Goal: Task Accomplishment & Management: Use online tool/utility

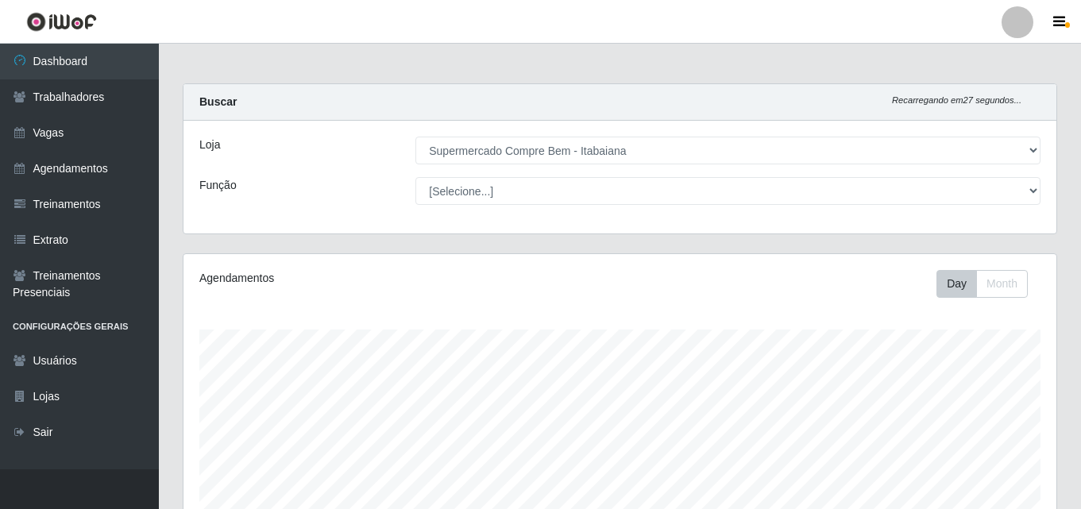
select select "264"
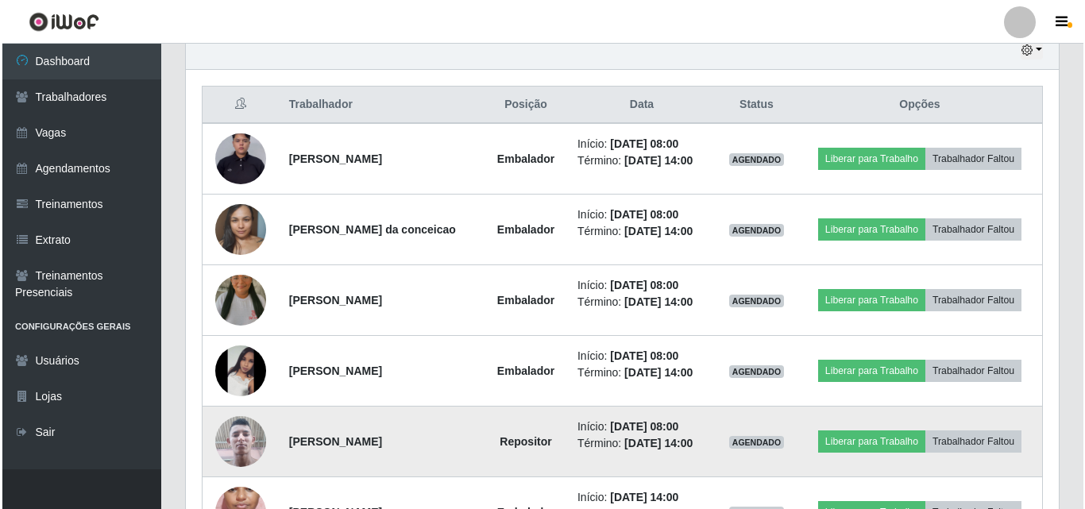
scroll to position [652, 0]
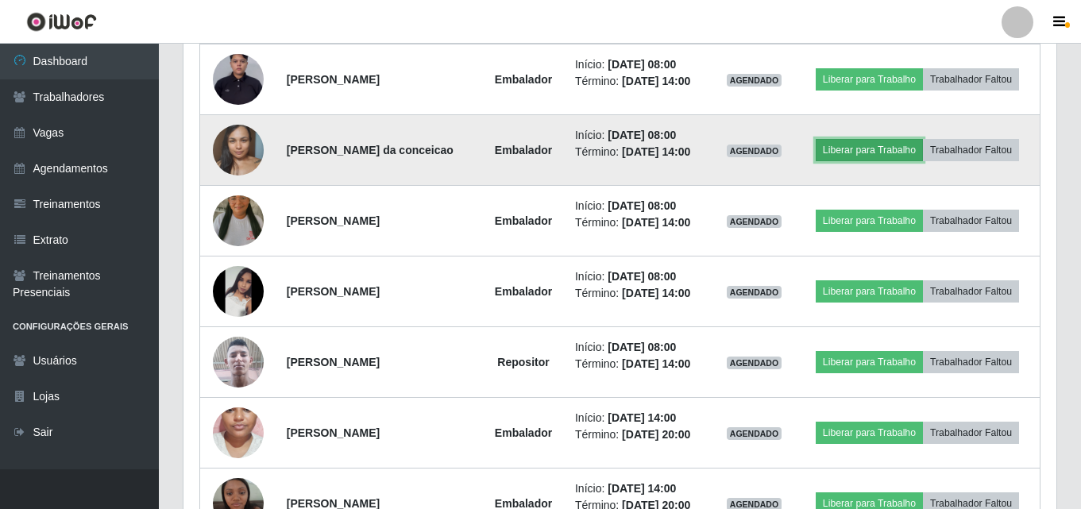
click at [854, 151] on button "Liberar para Trabalho" at bounding box center [868, 150] width 107 height 22
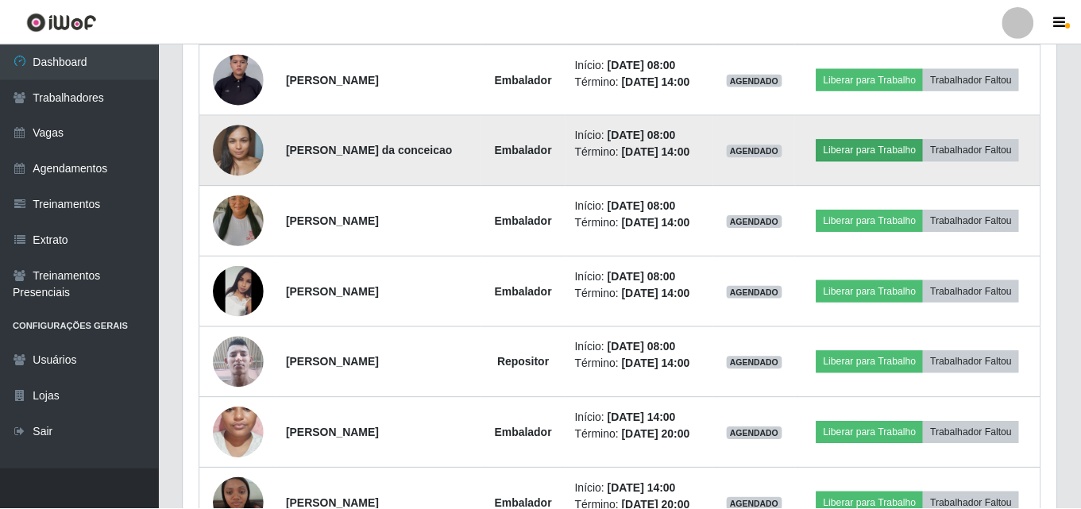
scroll to position [329, 865]
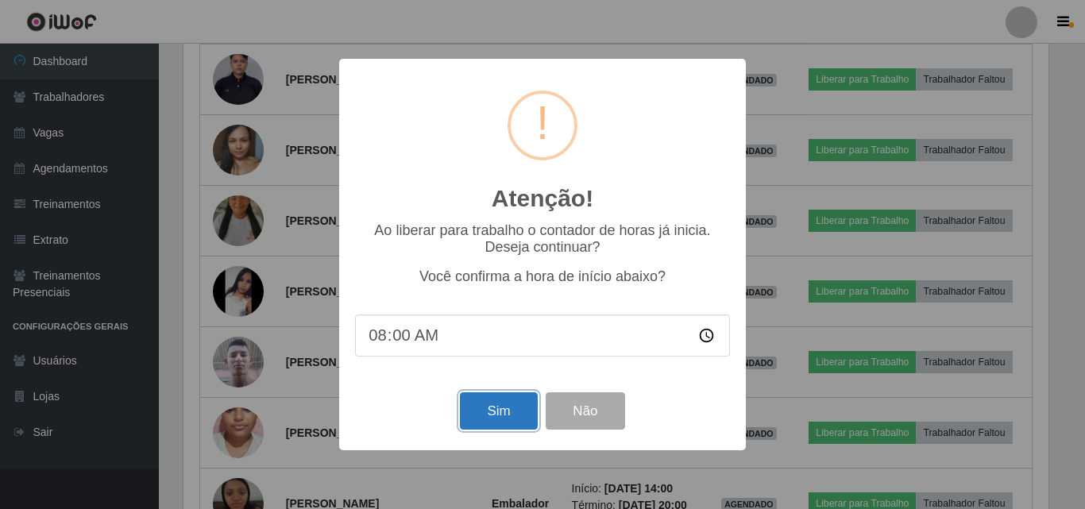
click at [507, 430] on button "Sim" at bounding box center [498, 410] width 77 height 37
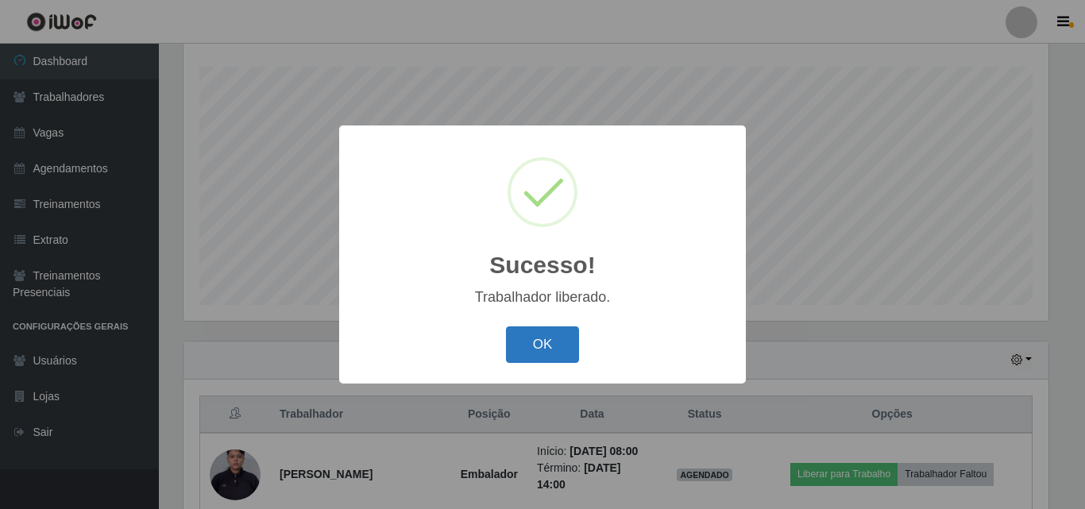
click at [522, 335] on button "OK" at bounding box center [543, 344] width 74 height 37
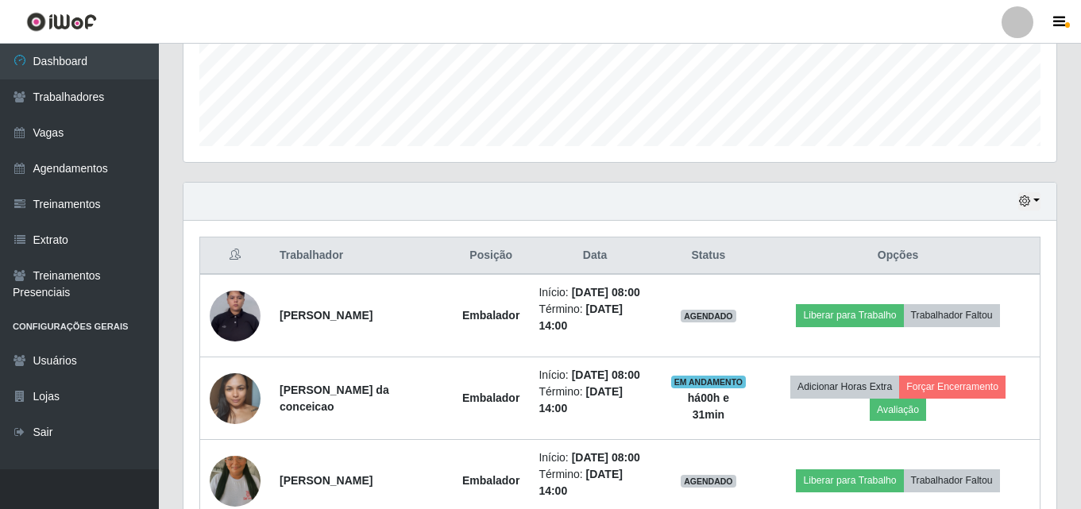
scroll to position [501, 0]
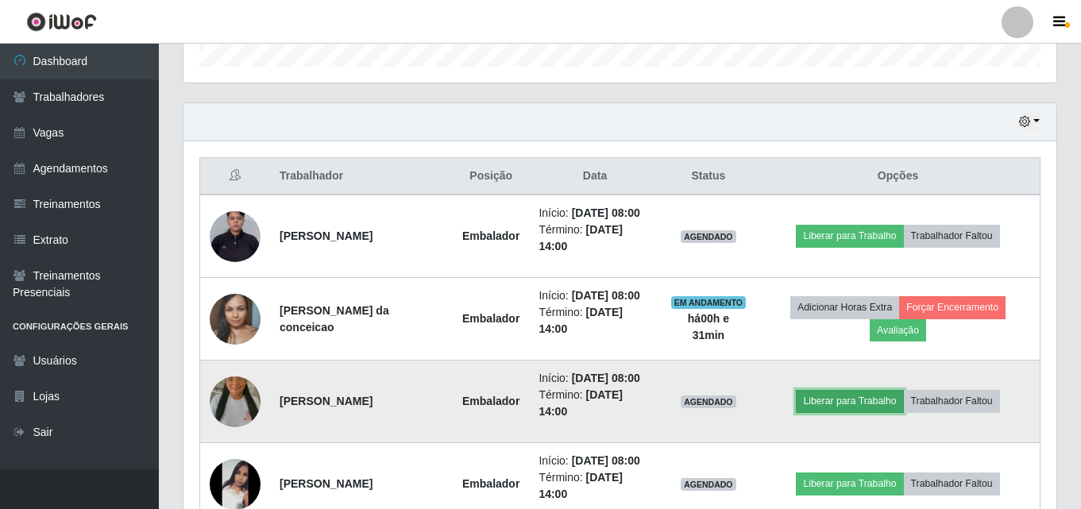
click at [846, 402] on button "Liberar para Trabalho" at bounding box center [849, 401] width 107 height 22
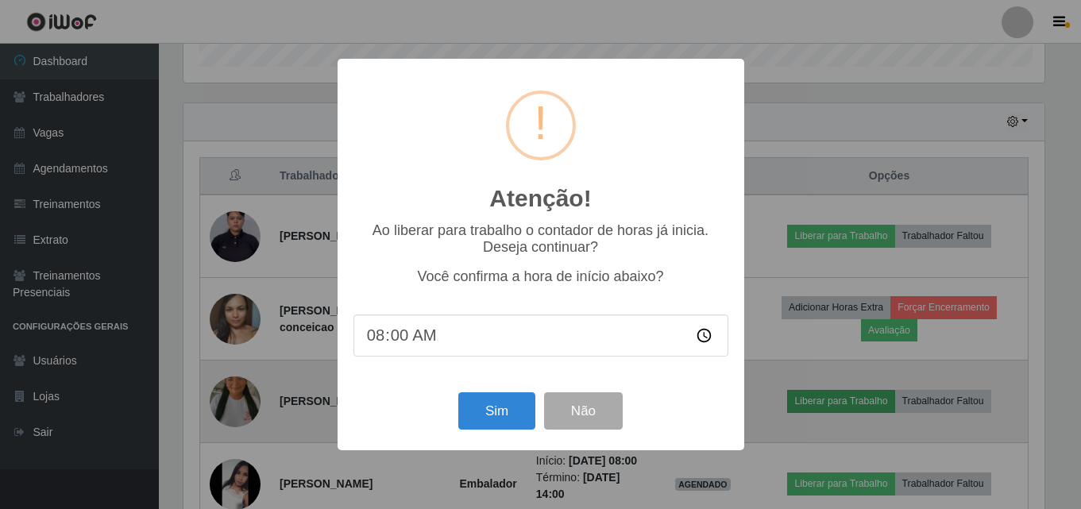
scroll to position [329, 865]
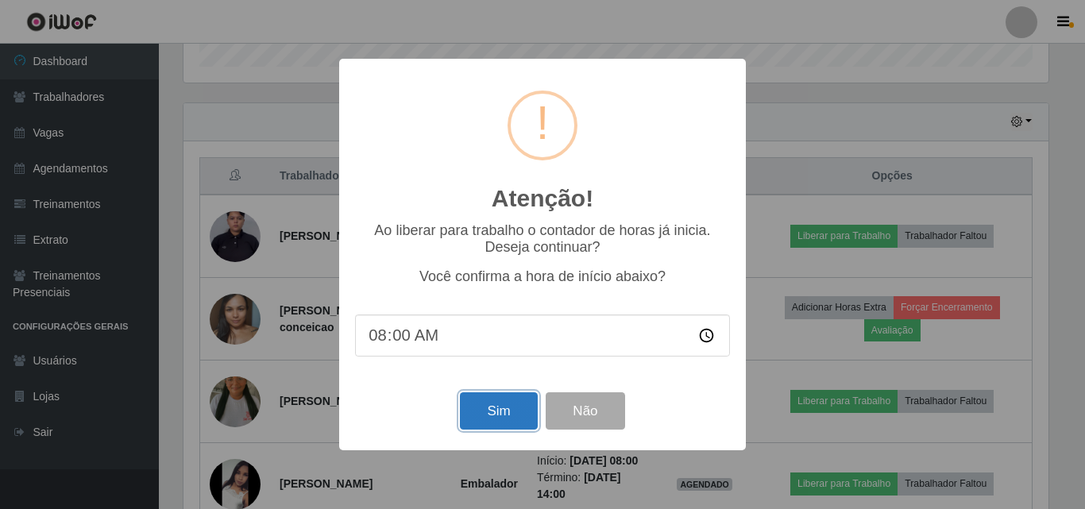
click at [509, 417] on button "Sim" at bounding box center [498, 410] width 77 height 37
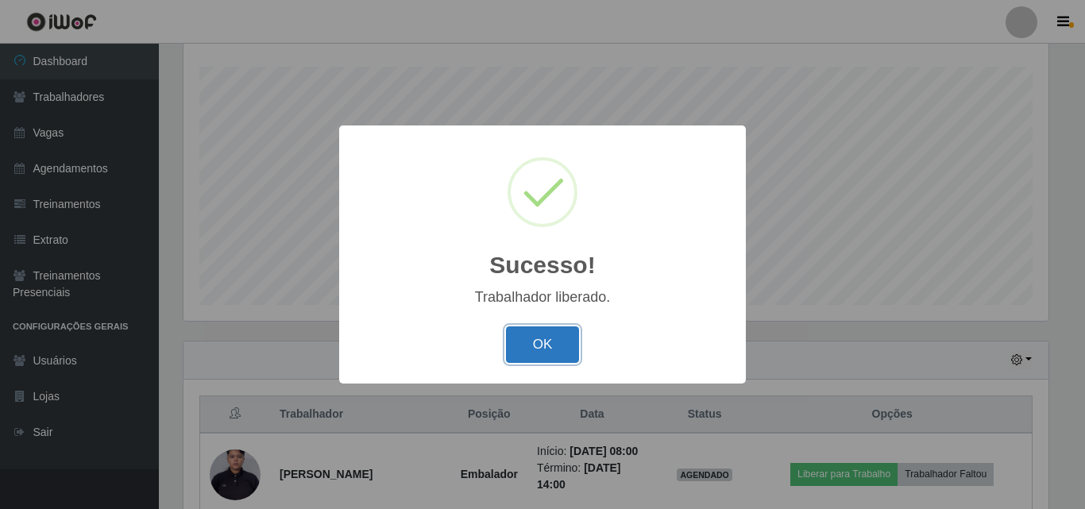
click at [526, 353] on button "OK" at bounding box center [543, 344] width 74 height 37
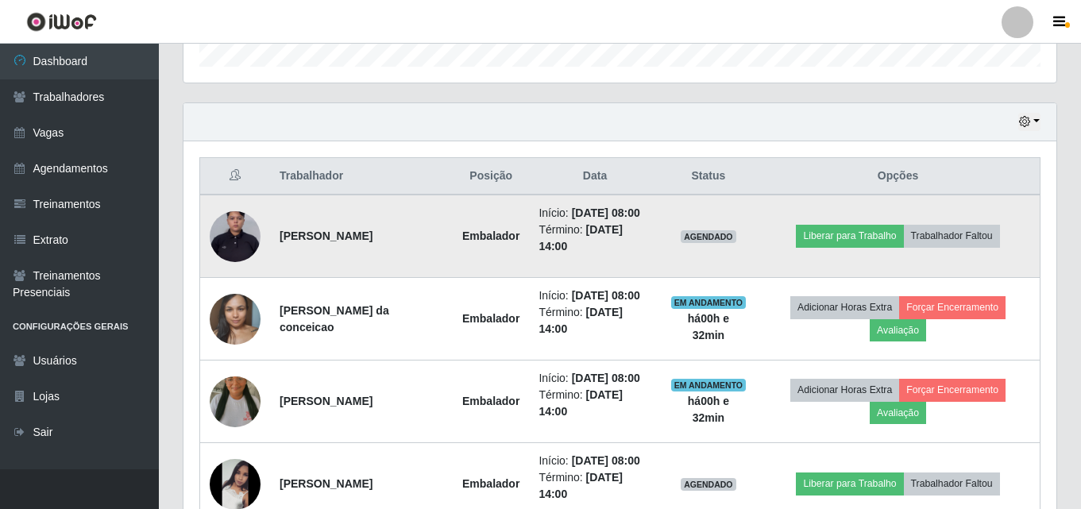
scroll to position [580, 0]
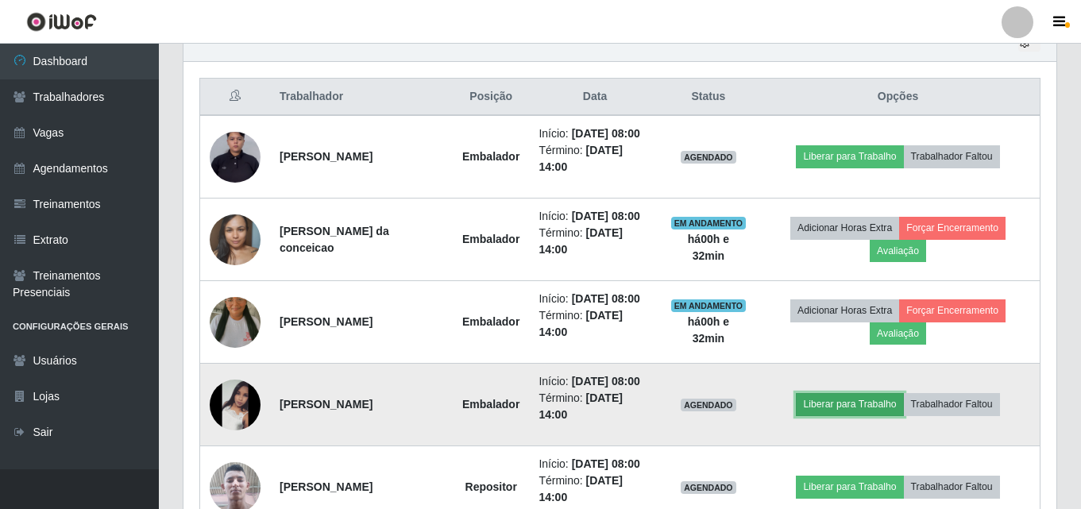
click at [843, 407] on button "Liberar para Trabalho" at bounding box center [849, 404] width 107 height 22
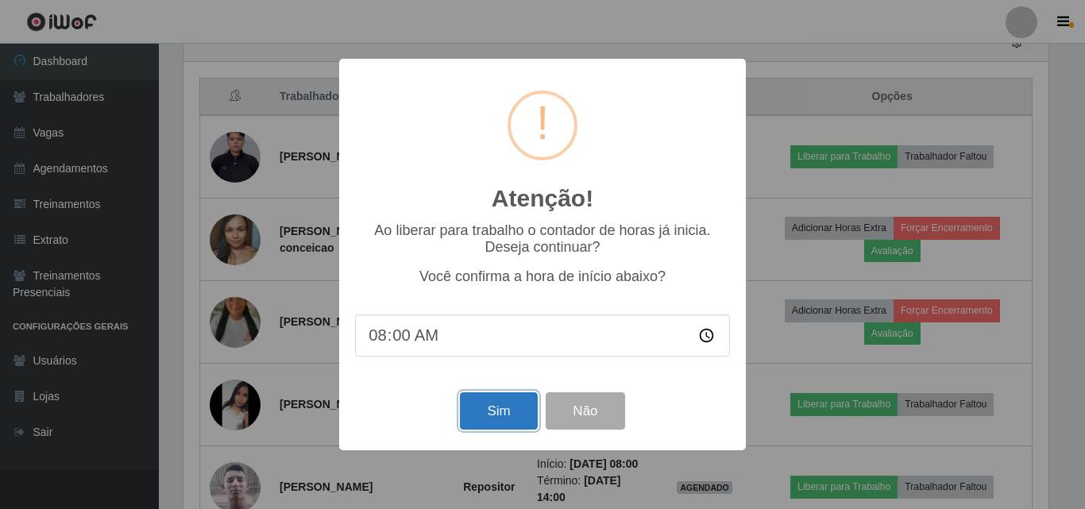
click at [515, 425] on button "Sim" at bounding box center [498, 410] width 77 height 37
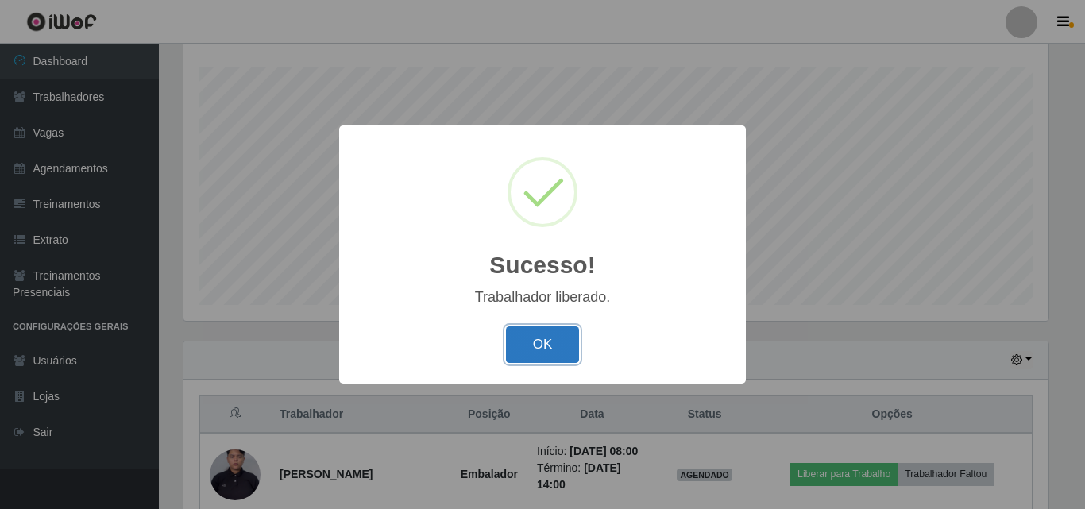
click at [555, 342] on button "OK" at bounding box center [543, 344] width 74 height 37
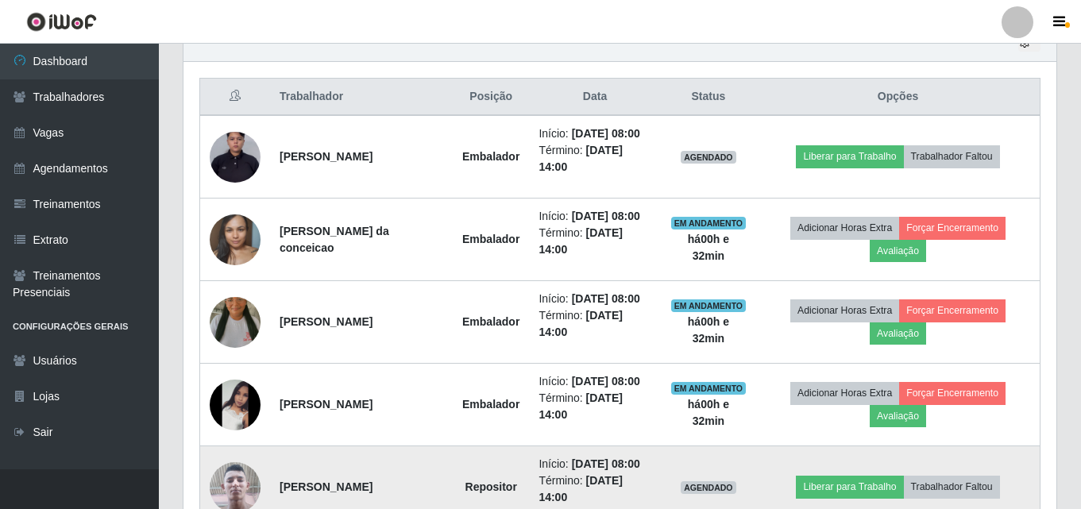
scroll to position [0, 0]
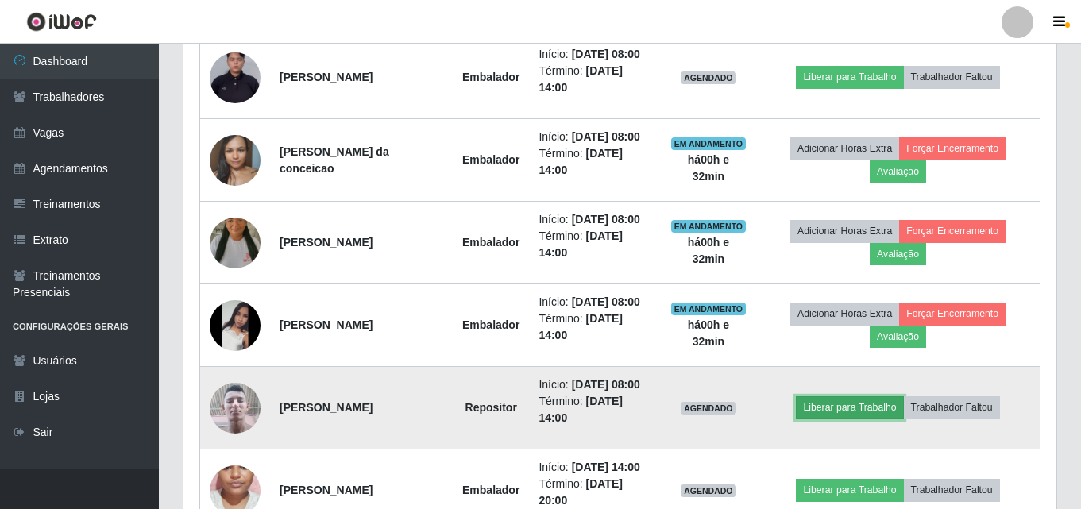
click at [819, 407] on button "Liberar para Trabalho" at bounding box center [849, 407] width 107 height 22
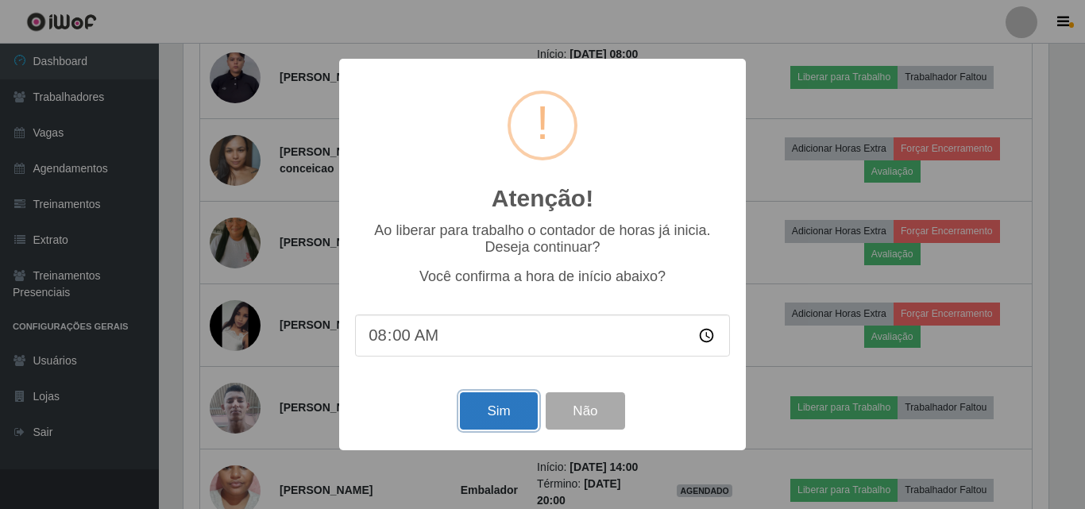
click at [510, 402] on button "Sim" at bounding box center [498, 410] width 77 height 37
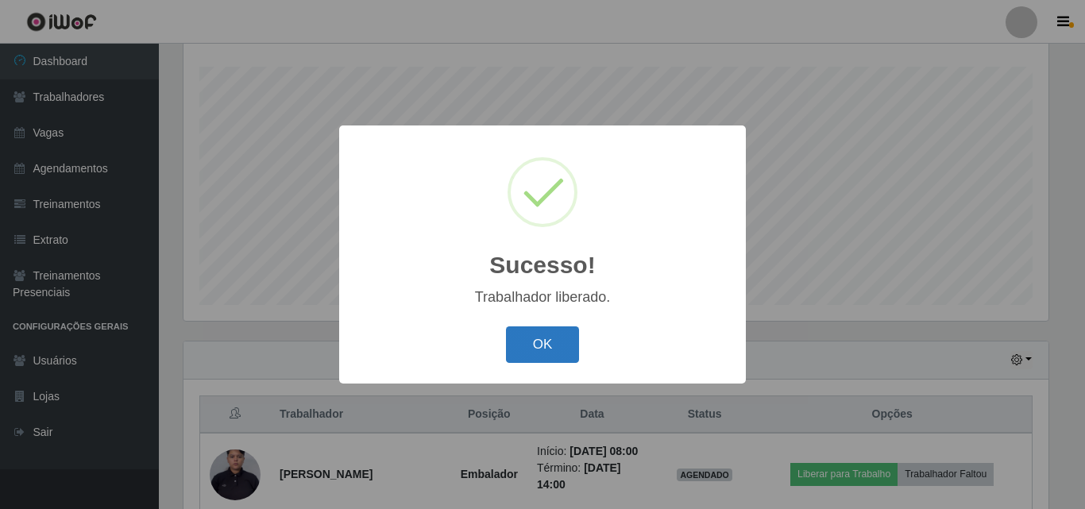
click at [565, 354] on button "OK" at bounding box center [543, 344] width 74 height 37
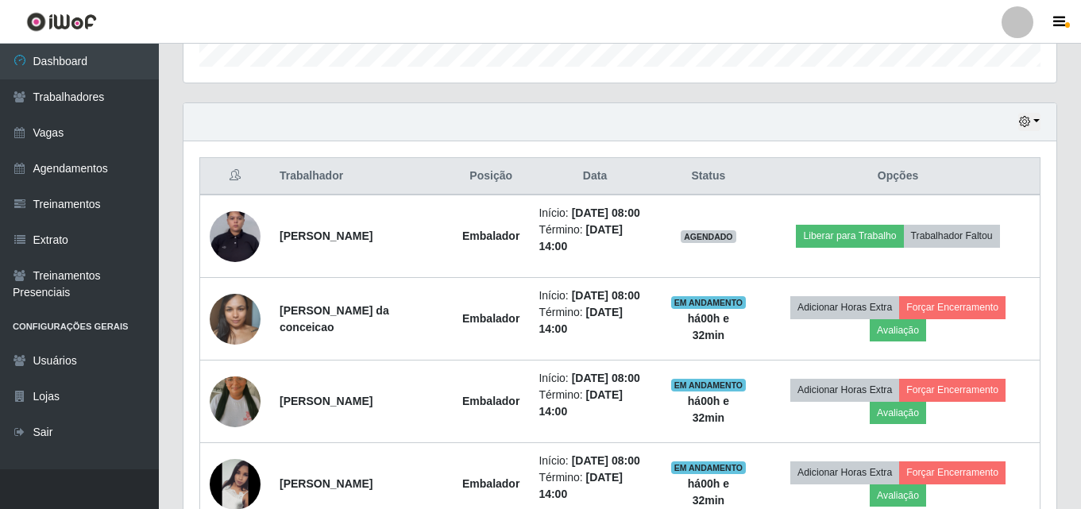
click at [407, 171] on th "Trabalhador" at bounding box center [361, 176] width 183 height 37
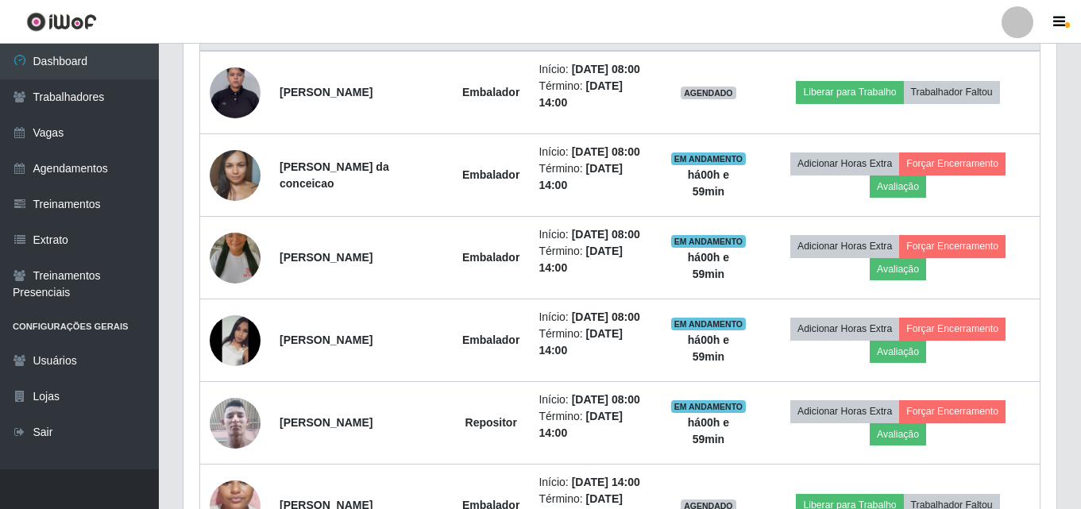
scroll to position [645, 0]
